Goal: Task Accomplishment & Management: Manage account settings

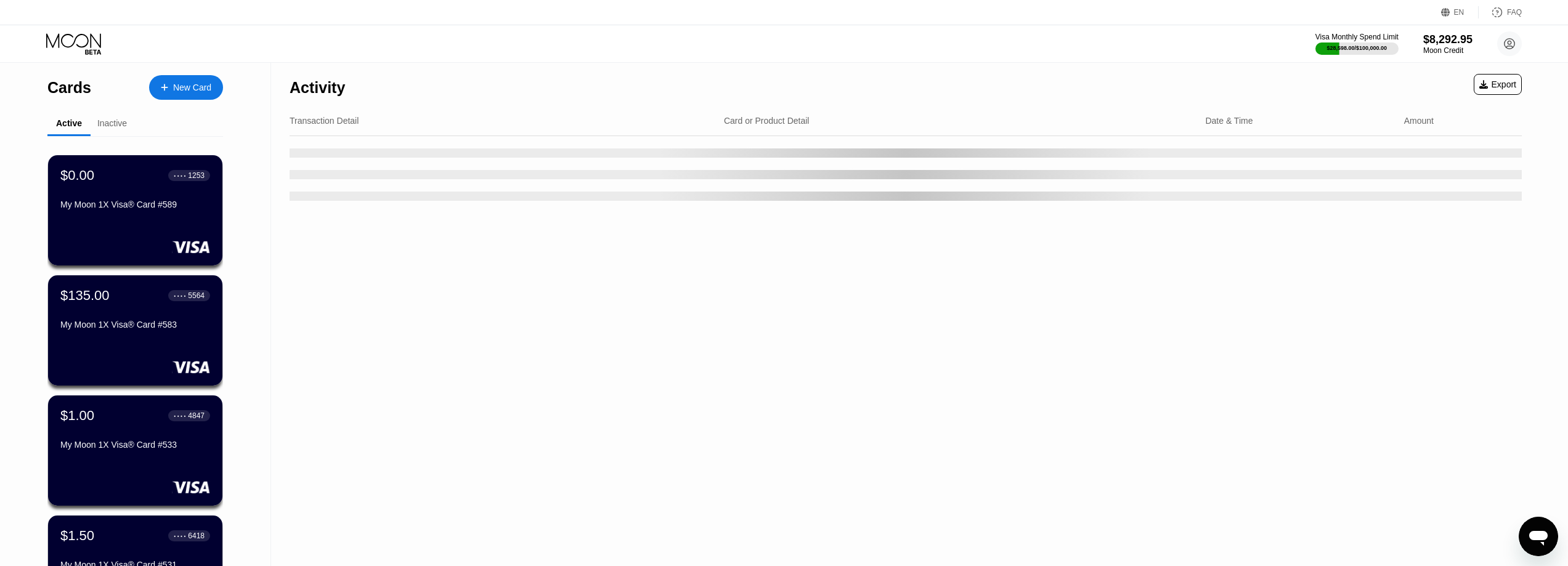
click at [78, 181] on div "$0.00" at bounding box center [77, 175] width 34 height 16
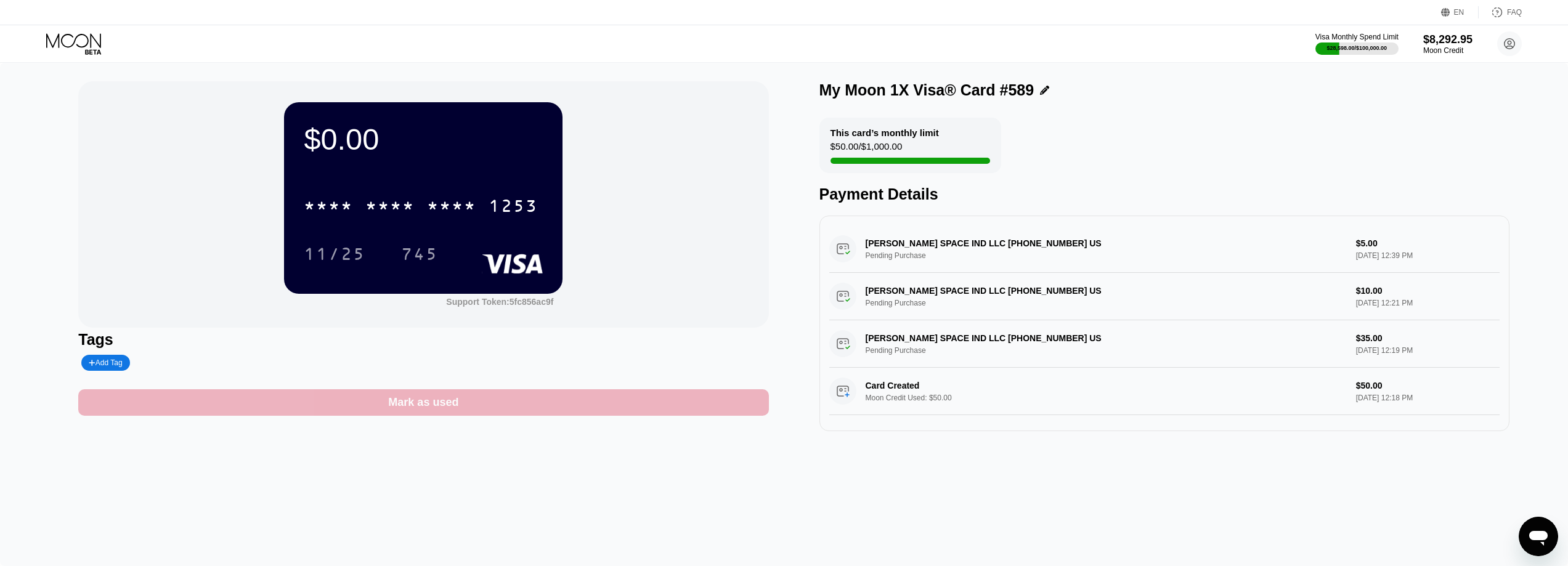
click at [576, 414] on div "Mark as used" at bounding box center [423, 402] width 690 height 27
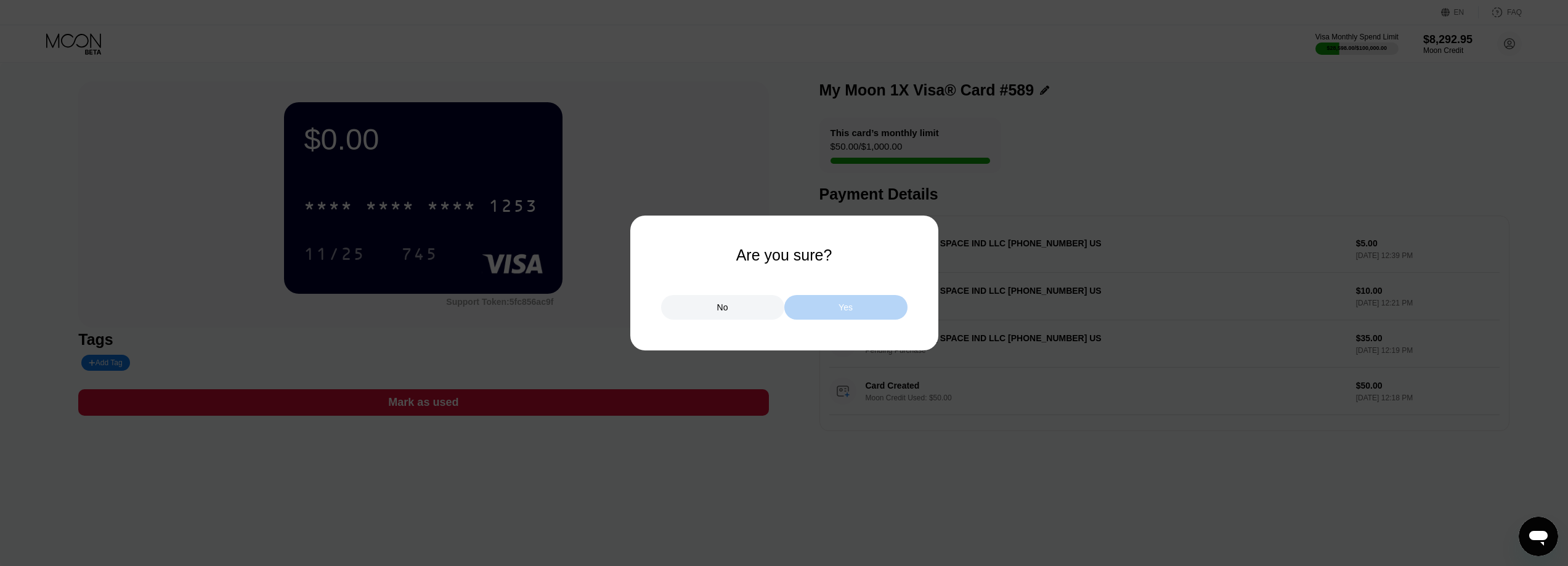
click at [858, 298] on div "Yes" at bounding box center [845, 307] width 123 height 25
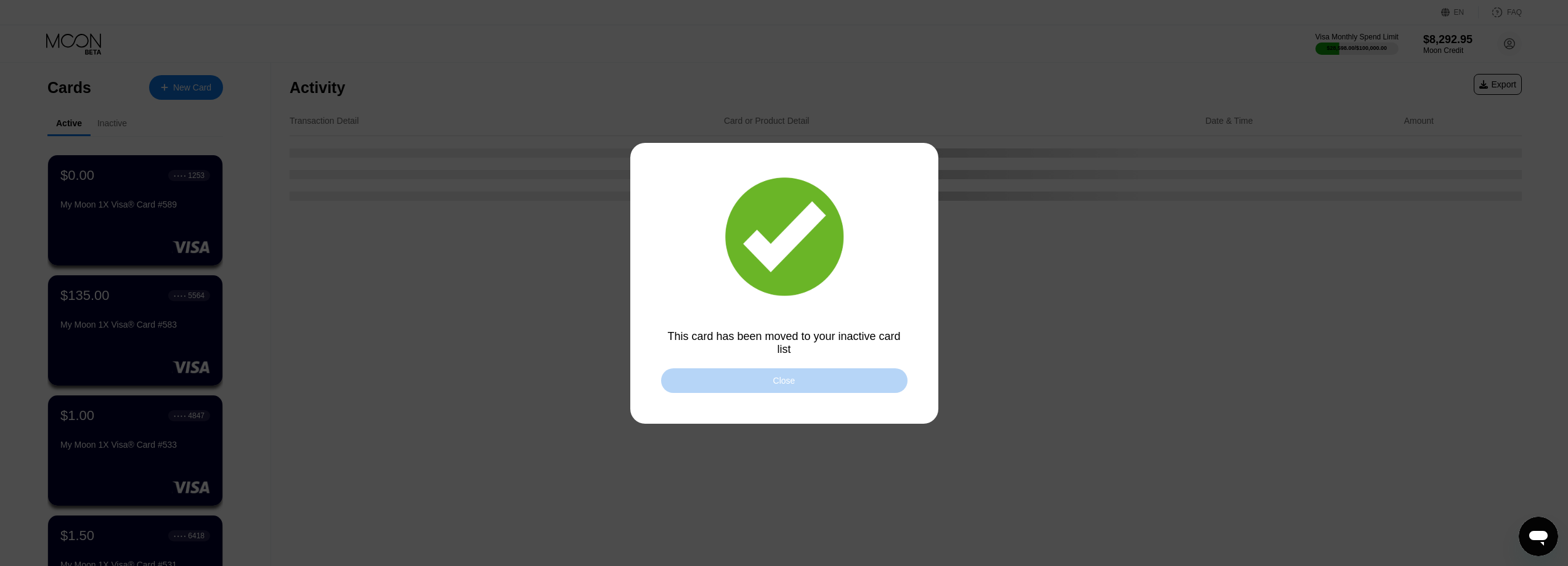
click at [754, 373] on div "Close" at bounding box center [784, 381] width 247 height 25
